Goal: Transaction & Acquisition: Book appointment/travel/reservation

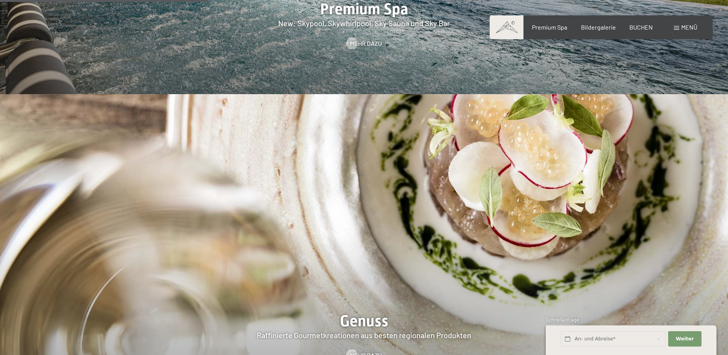
scroll to position [1190, 0]
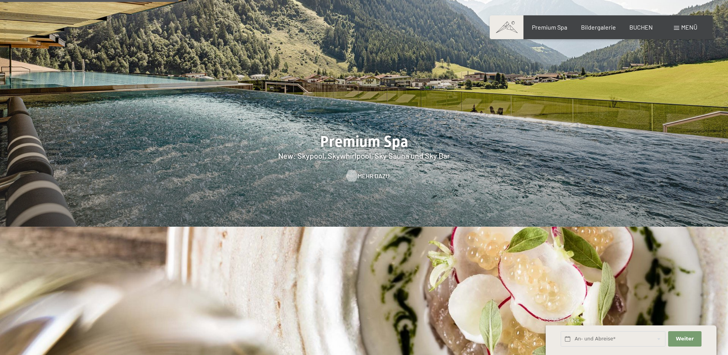
click at [363, 172] on span "Mehr dazu" at bounding box center [374, 176] width 32 height 8
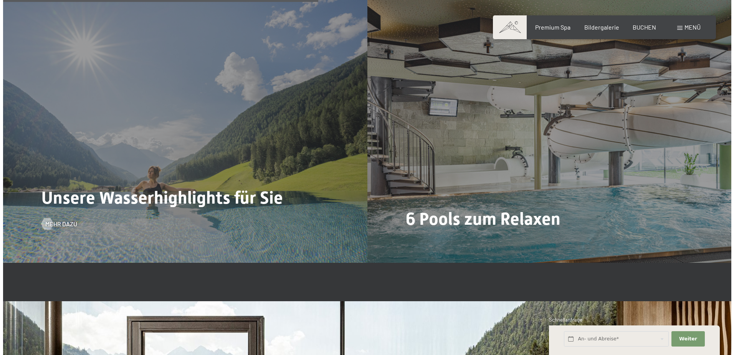
scroll to position [2197, 0]
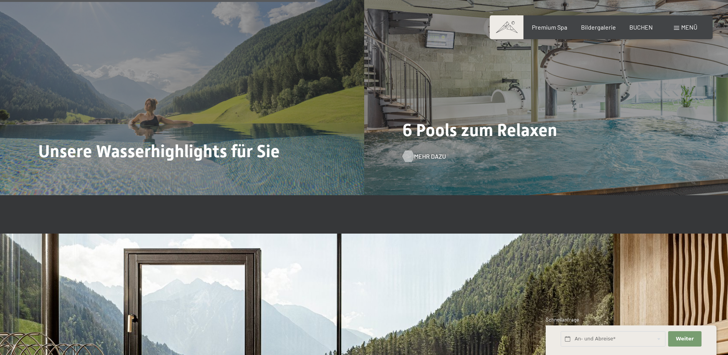
click at [420, 152] on span "Mehr dazu" at bounding box center [430, 156] width 32 height 8
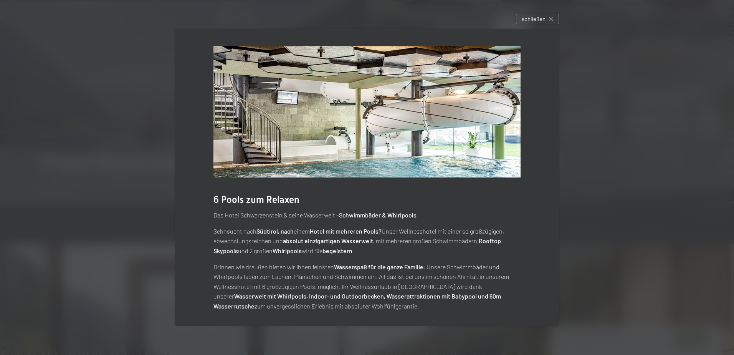
scroll to position [0, 0]
click at [555, 101] on div "6 Pools zum Relaxen Das Hotel Schwarzenstein & seine Wasserwelt – Schwimmbäder …" at bounding box center [367, 178] width 384 height 299
click at [582, 101] on div at bounding box center [367, 177] width 734 height 355
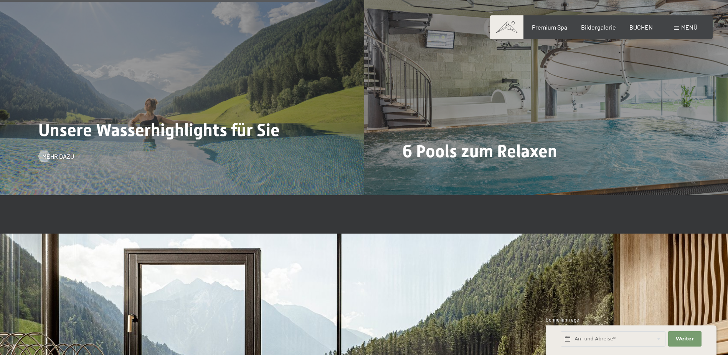
click at [222, 120] on span "Unsere Wasserhighlights für Sie" at bounding box center [158, 130] width 241 height 20
click at [43, 150] on div at bounding box center [44, 156] width 7 height 12
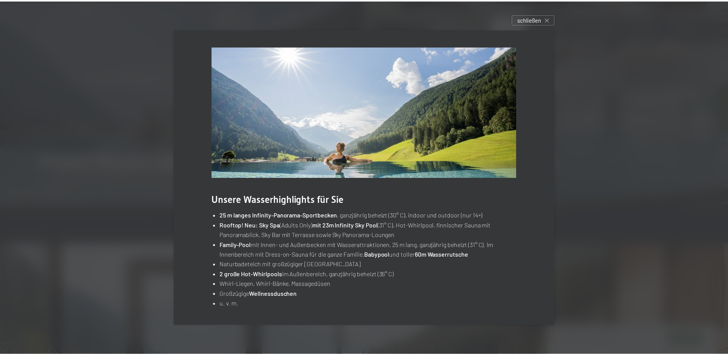
scroll to position [0, 0]
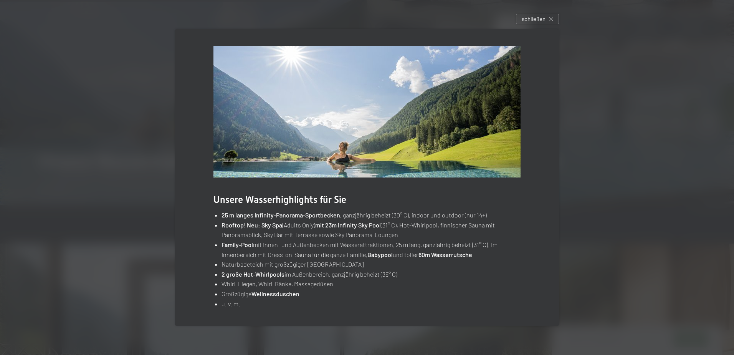
click at [672, 132] on div at bounding box center [367, 177] width 734 height 355
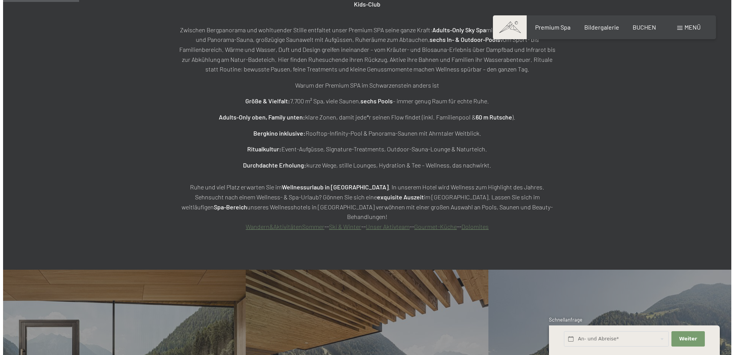
scroll to position [700, 0]
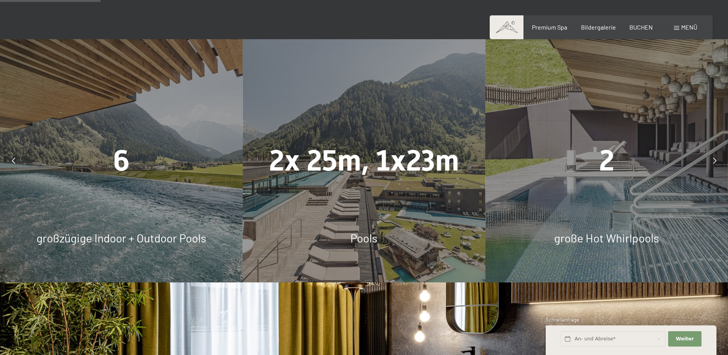
click at [713, 157] on icon at bounding box center [714, 160] width 3 height 6
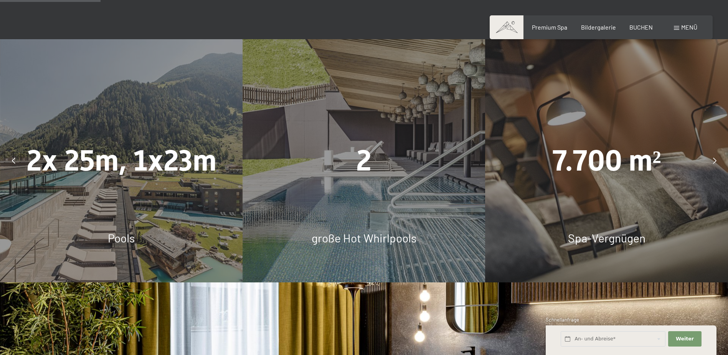
click at [711, 151] on div at bounding box center [714, 160] width 19 height 19
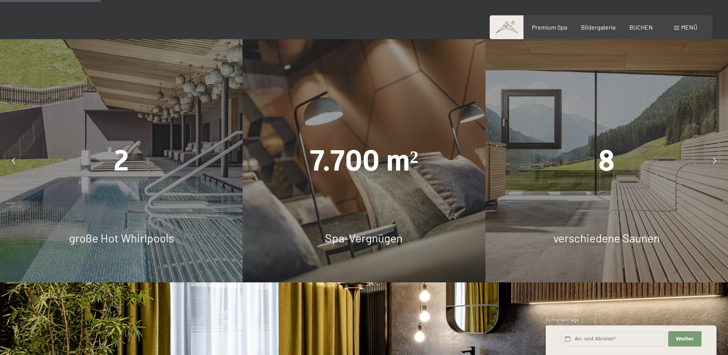
click at [711, 151] on div at bounding box center [714, 160] width 19 height 19
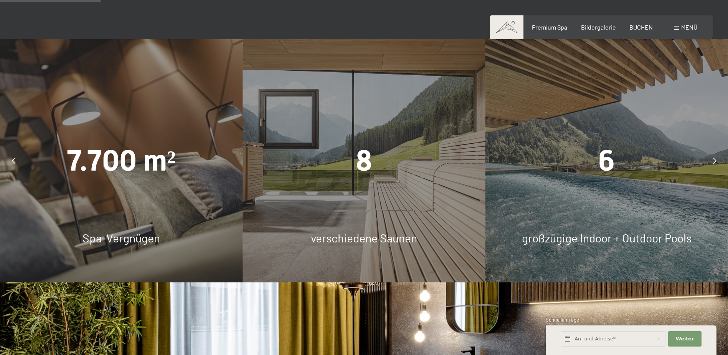
click at [710, 151] on div at bounding box center [714, 160] width 19 height 19
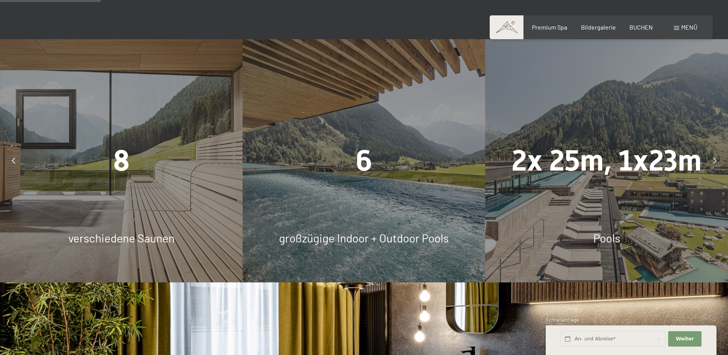
click at [706, 151] on div at bounding box center [714, 160] width 19 height 19
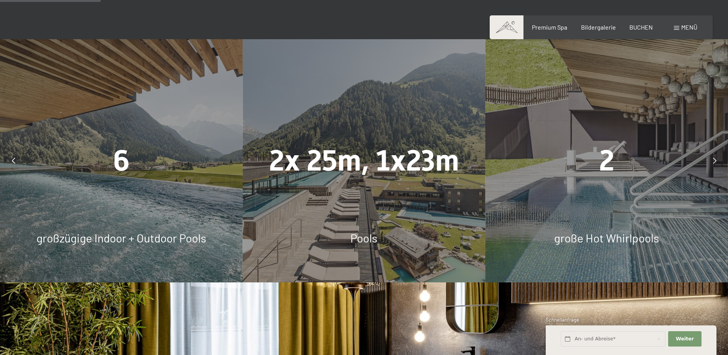
click at [704, 140] on div "2" at bounding box center [607, 160] width 243 height 41
click at [710, 151] on div at bounding box center [714, 160] width 19 height 19
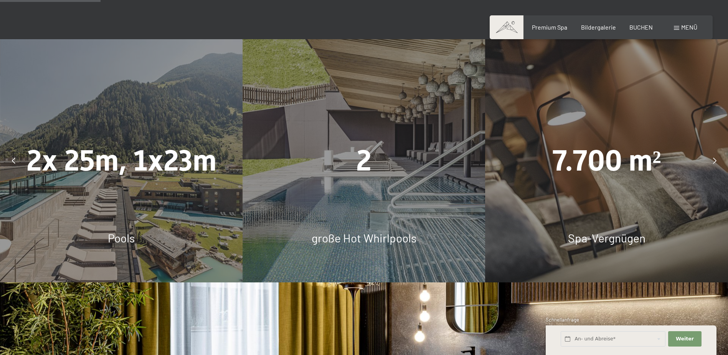
click at [710, 151] on div at bounding box center [714, 160] width 19 height 19
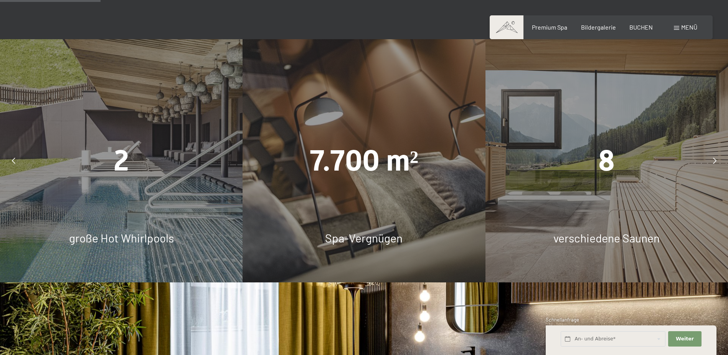
click at [678, 26] on span at bounding box center [676, 28] width 5 height 4
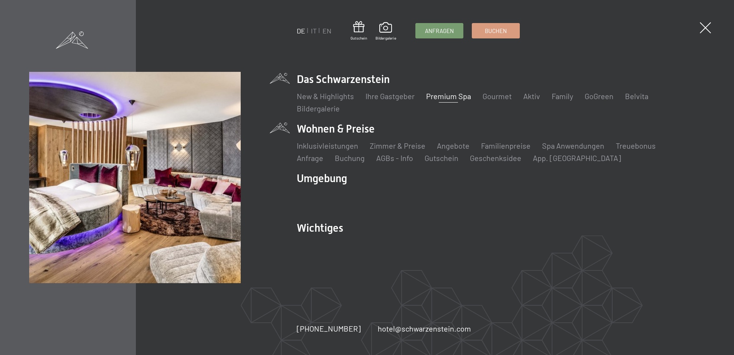
click at [341, 124] on li "Wohnen & Preise Inklusivleistungen Zimmer & Preise Liste Angebote Liste Familie…" at bounding box center [501, 142] width 408 height 42
click at [347, 146] on link "Inklusivleistungen" at bounding box center [327, 145] width 61 height 9
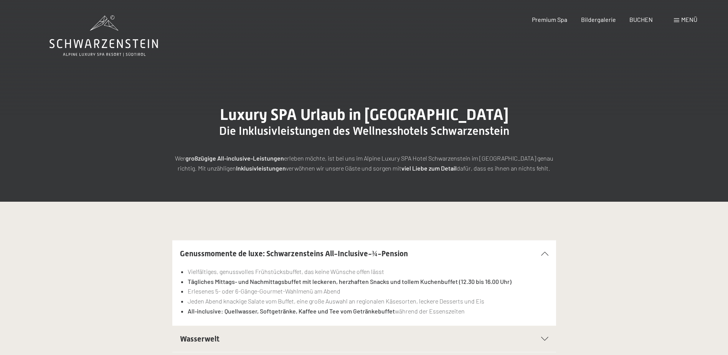
click at [680, 16] on div "Menü" at bounding box center [685, 19] width 23 height 8
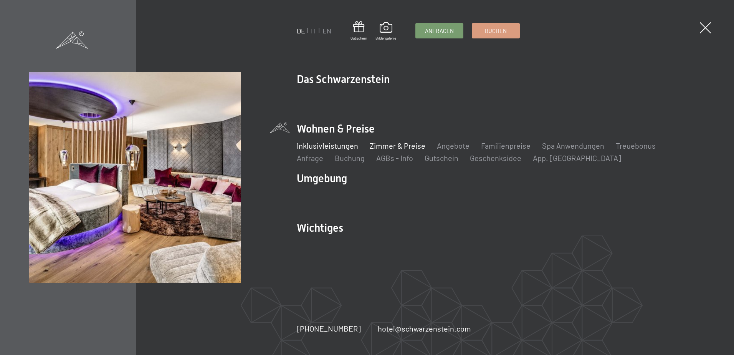
click at [412, 142] on link "Zimmer & Preise" at bounding box center [398, 145] width 56 height 9
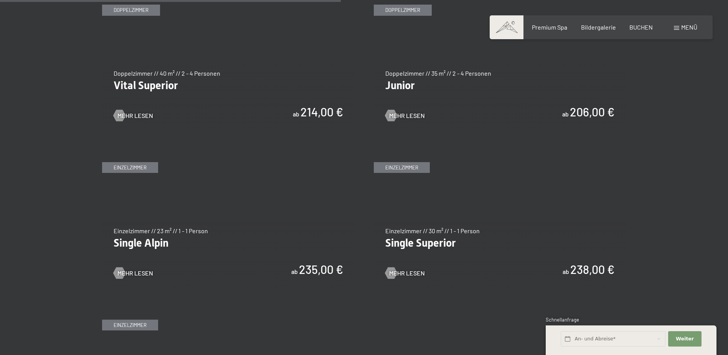
scroll to position [1113, 0]
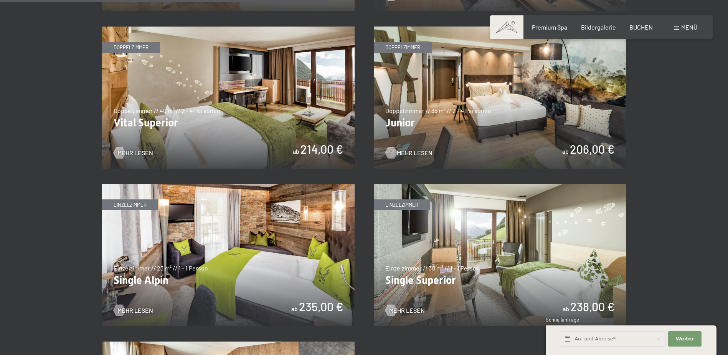
click at [412, 149] on span "Mehr Lesen" at bounding box center [415, 153] width 36 height 8
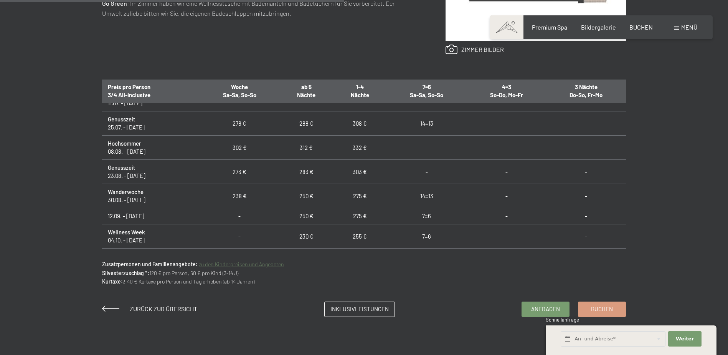
scroll to position [543, 0]
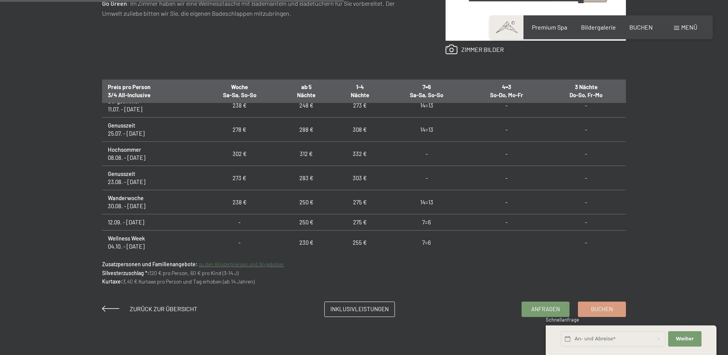
drag, startPoint x: 340, startPoint y: 147, endPoint x: 81, endPoint y: 155, distance: 259.6
click at [81, 155] on div "Anfragen Buchen Doppelzimmer // 35 m² // 2 - 4 Personen Junior ab 206,00 € Auss…" at bounding box center [364, 67] width 582 height 500
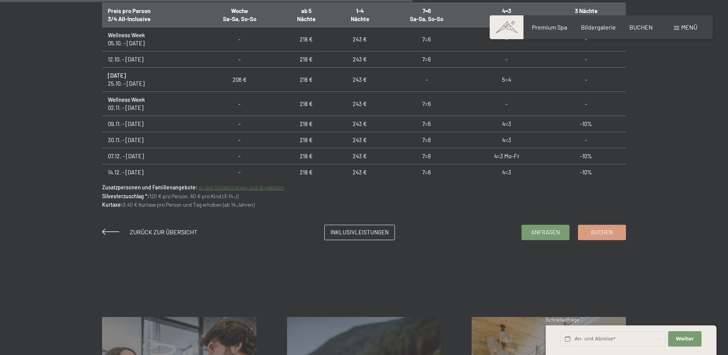
scroll to position [614, 0]
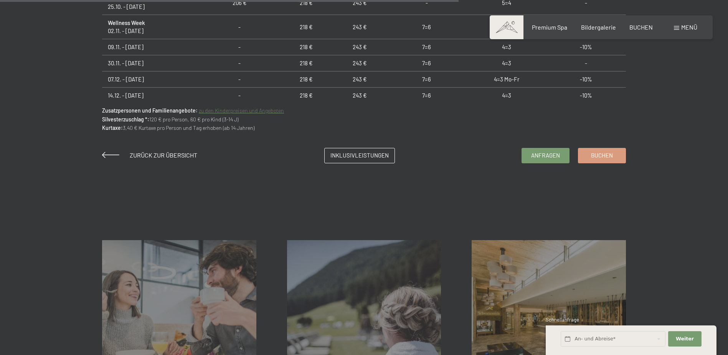
click at [268, 110] on link "zu den Kinderpreisen und Angeboten" at bounding box center [241, 110] width 85 height 7
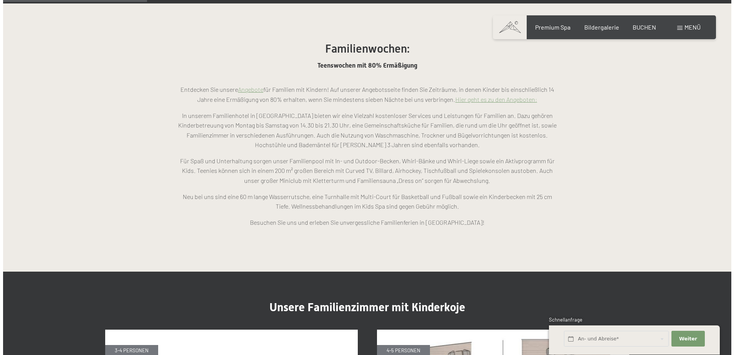
scroll to position [653, 0]
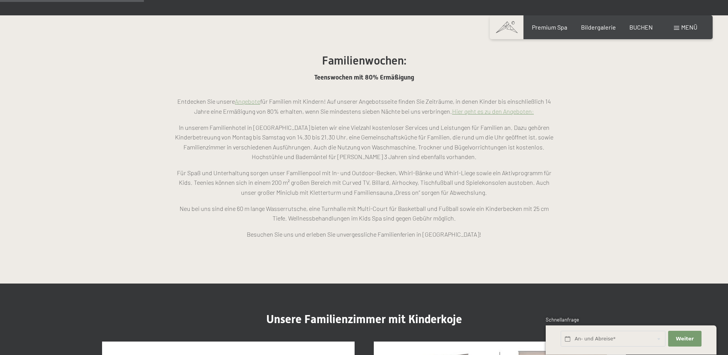
click at [686, 30] on span "Menü" at bounding box center [689, 26] width 16 height 7
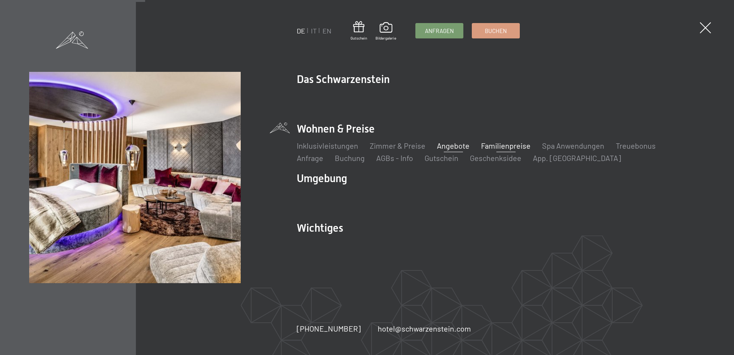
click at [459, 147] on link "Angebote" at bounding box center [453, 145] width 33 height 9
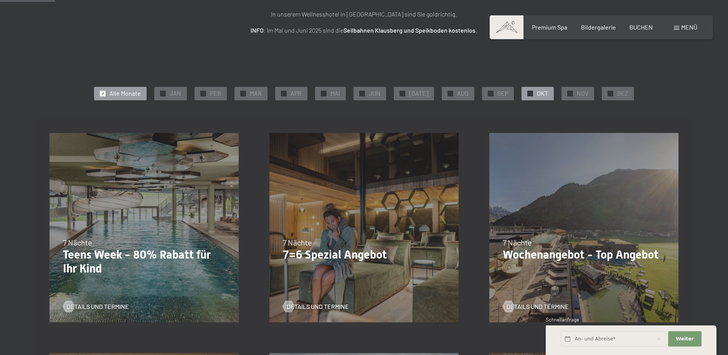
click at [532, 94] on div "✓ OKT" at bounding box center [538, 93] width 32 height 13
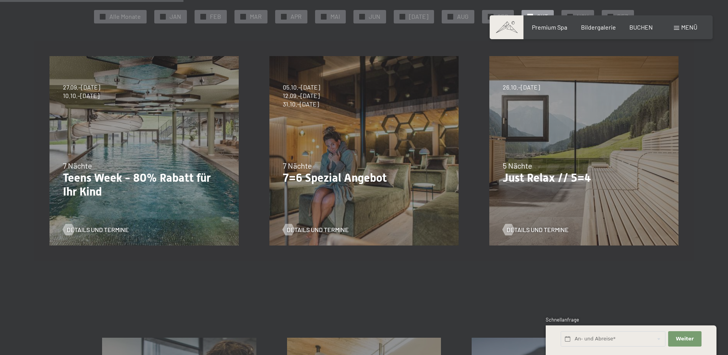
scroll to position [154, 0]
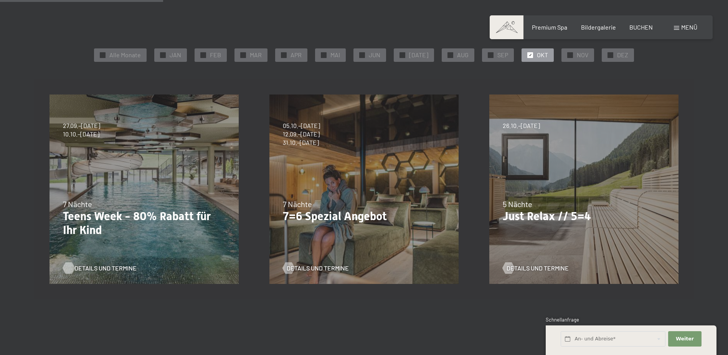
click at [91, 264] on span "Details und Termine" at bounding box center [105, 268] width 62 height 8
click at [314, 267] on span "Details und Termine" at bounding box center [325, 268] width 62 height 8
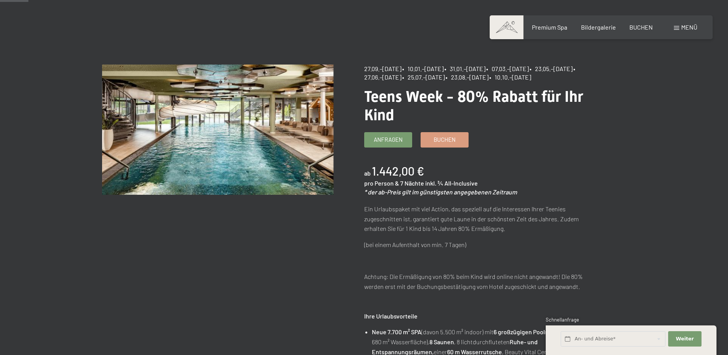
scroll to position [38, 0]
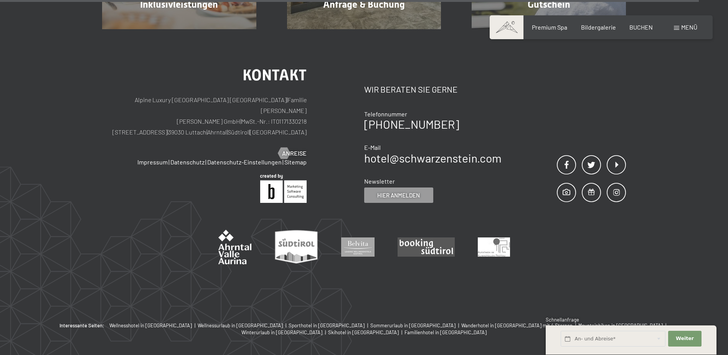
scroll to position [876, 0]
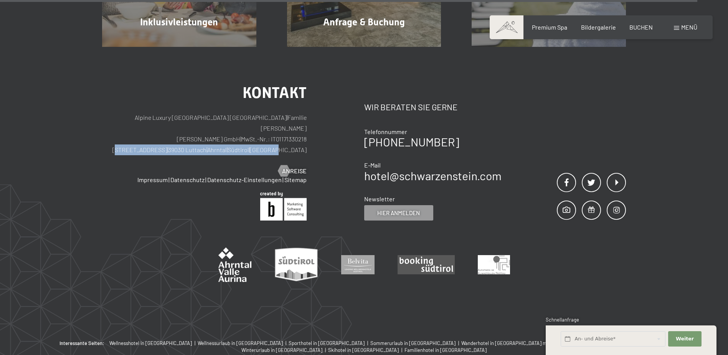
drag, startPoint x: 160, startPoint y: 131, endPoint x: 324, endPoint y: 133, distance: 164.7
click at [324, 133] on div "Kontakt Alpine Luxury SPA Resort SCHWARZENSTEIN | Familie [PERSON_NAME] [PERSON…" at bounding box center [233, 152] width 262 height 135
copy p "[STREET_ADDRESS] | [GEOGRAPHIC_DATA] | [GEOGRAPHIC_DATA] | [GEOGRAPHIC_DATA]"
